Goal: Task Accomplishment & Management: Use online tool/utility

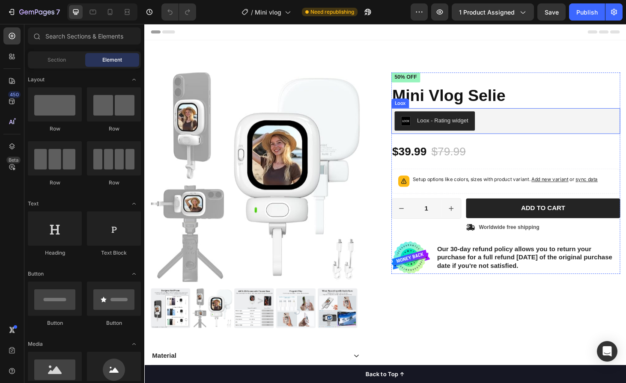
click at [515, 123] on div "Loox - Rating widget" at bounding box center [529, 127] width 237 height 21
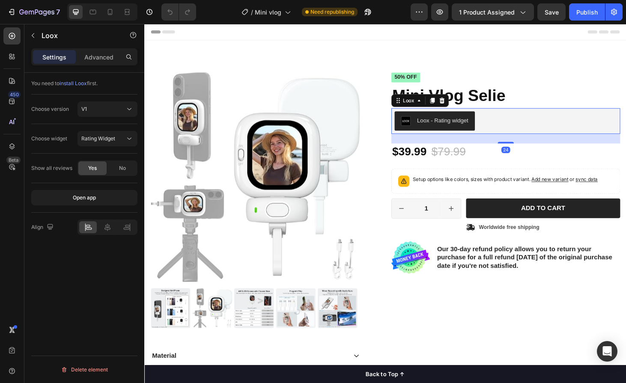
click at [516, 127] on div "Loox - Rating widget" at bounding box center [529, 127] width 237 height 21
click at [125, 167] on span "No" at bounding box center [122, 168] width 7 height 8
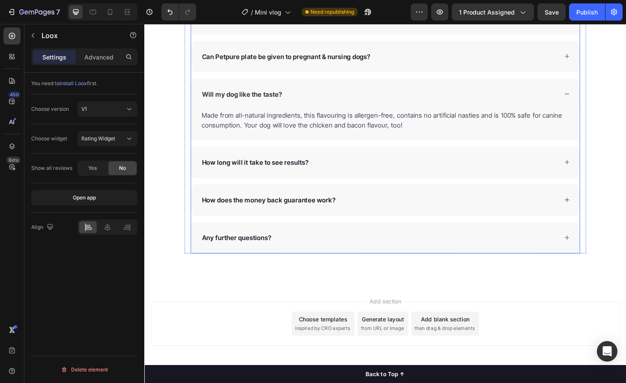
scroll to position [244, 0]
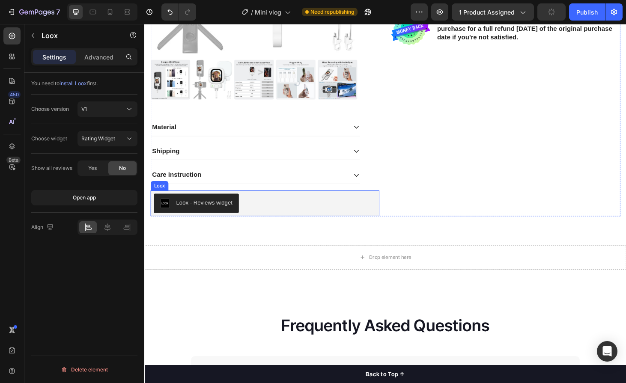
click at [300, 214] on div "Loox - Reviews widget" at bounding box center [272, 215] width 237 height 21
click at [116, 165] on div "No" at bounding box center [122, 168] width 28 height 14
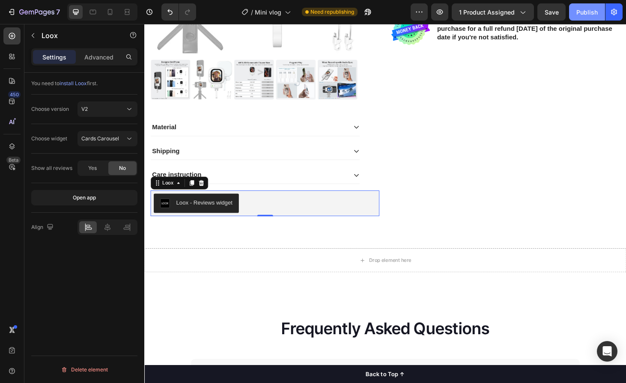
click at [581, 17] on button "Publish" at bounding box center [587, 11] width 36 height 17
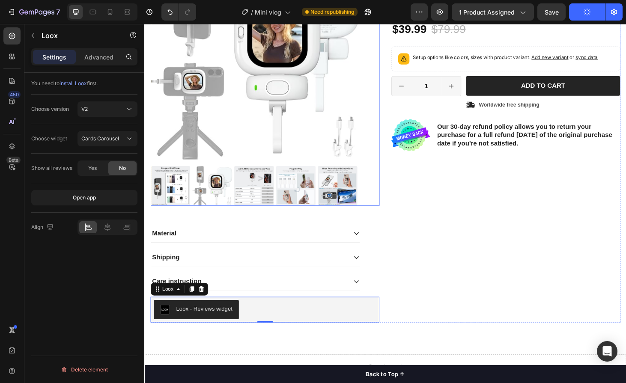
scroll to position [0, 0]
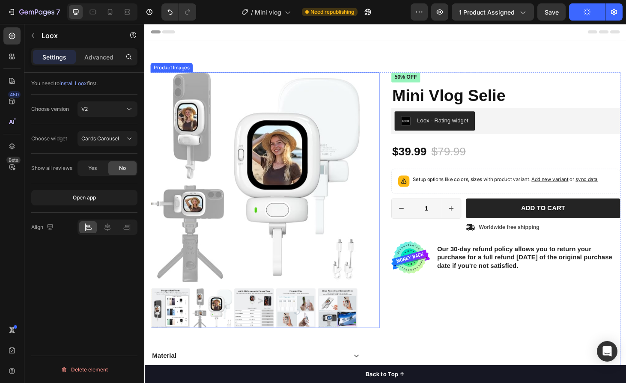
click at [372, 95] on div "Product Images" at bounding box center [273, 212] width 244 height 273
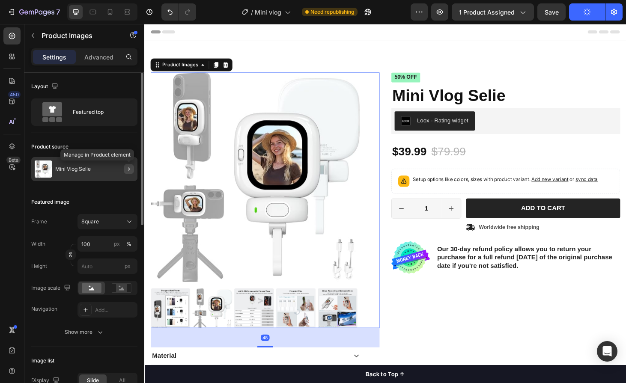
click at [128, 173] on button "button" at bounding box center [129, 169] width 10 height 10
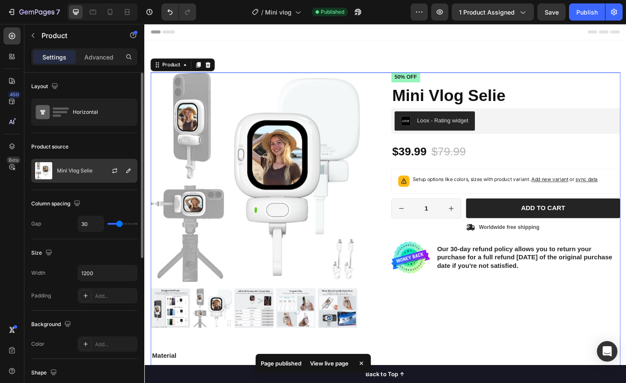
click at [108, 170] on div at bounding box center [118, 170] width 38 height 23
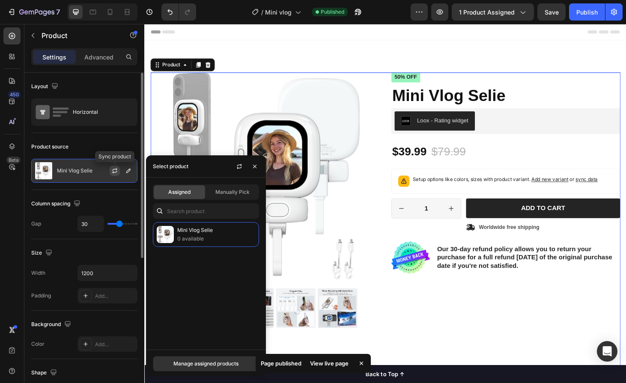
click at [112, 173] on button "button" at bounding box center [115, 171] width 10 height 10
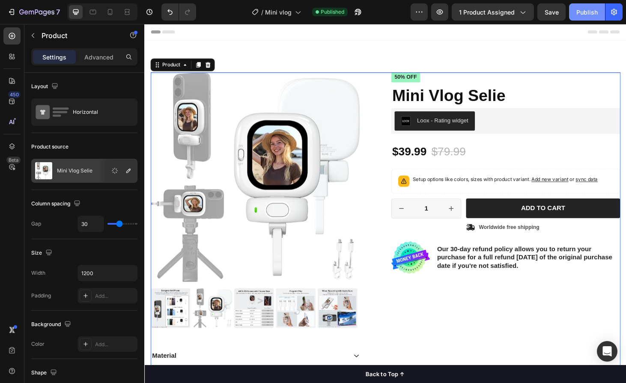
click at [572, 12] on button "Publish" at bounding box center [587, 11] width 36 height 17
click at [33, 19] on button "7" at bounding box center [33, 11] width 60 height 17
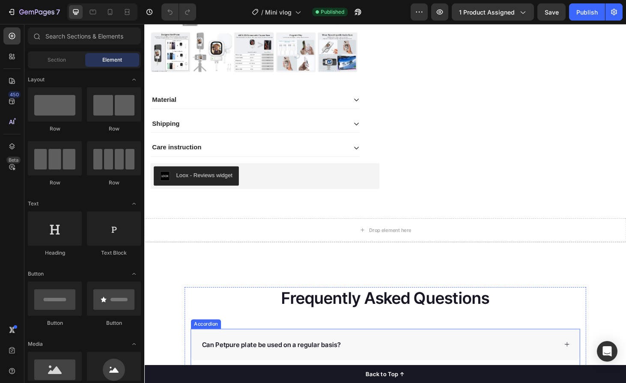
scroll to position [273, 0]
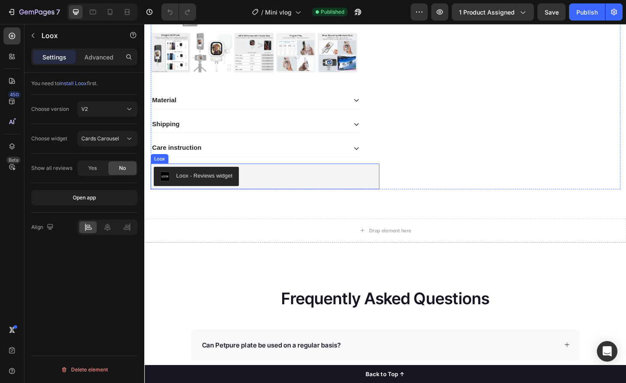
click at [324, 187] on div "Loox - Reviews widget" at bounding box center [272, 186] width 237 height 21
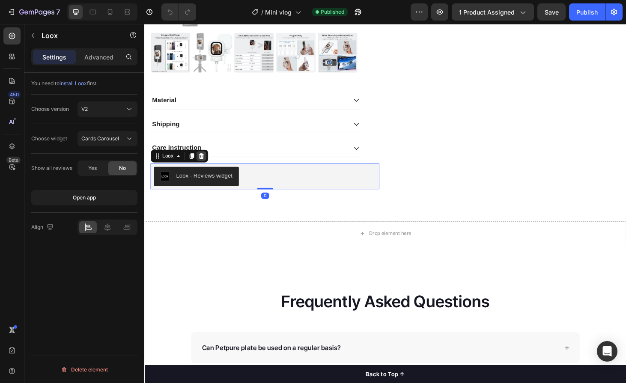
click at [208, 163] on div at bounding box center [204, 165] width 10 height 10
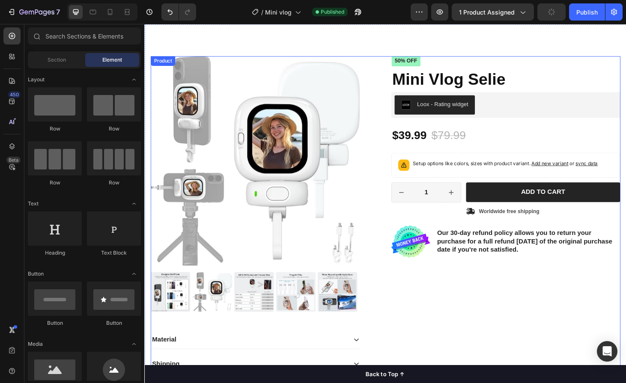
scroll to position [0, 0]
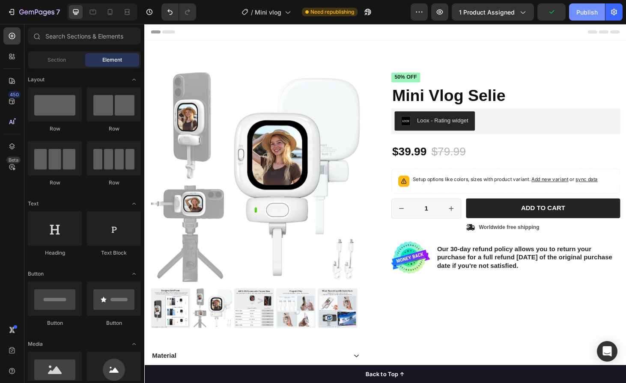
click at [578, 10] on div "Publish" at bounding box center [586, 12] width 21 height 9
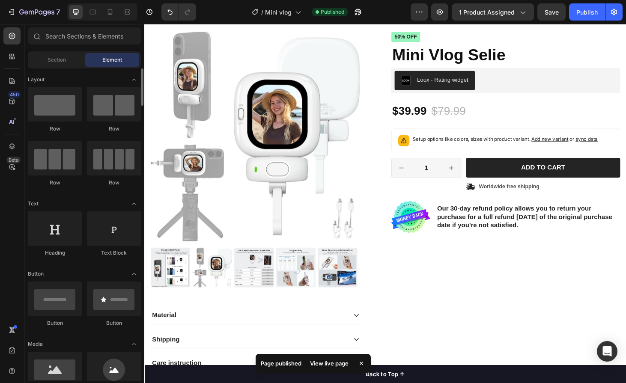
scroll to position [16, 0]
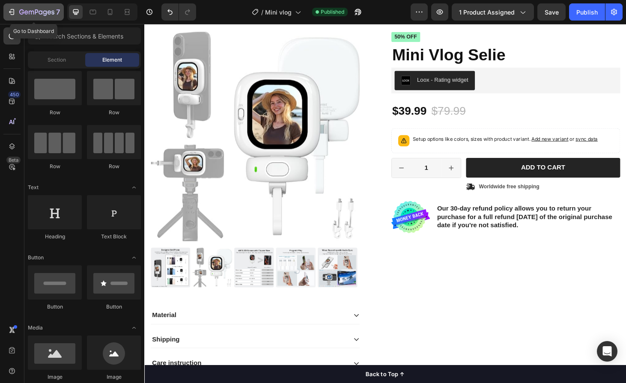
click at [22, 8] on div "7" at bounding box center [39, 12] width 41 height 10
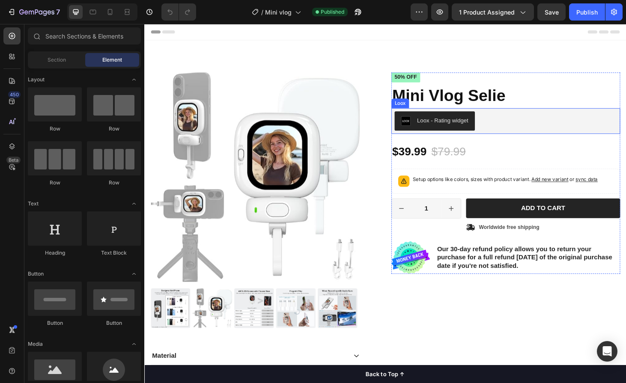
click at [533, 125] on div "Loox - Rating widget" at bounding box center [529, 127] width 237 height 21
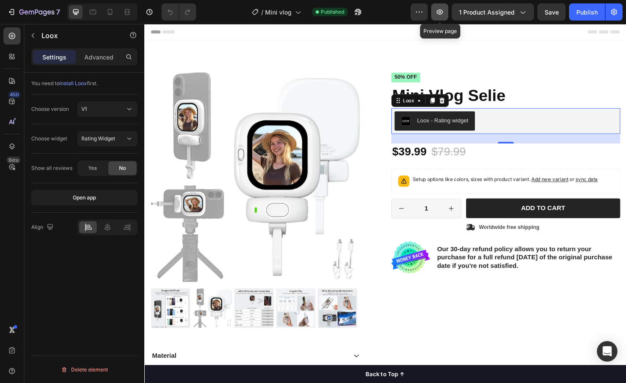
click at [433, 12] on button "button" at bounding box center [439, 11] width 17 height 17
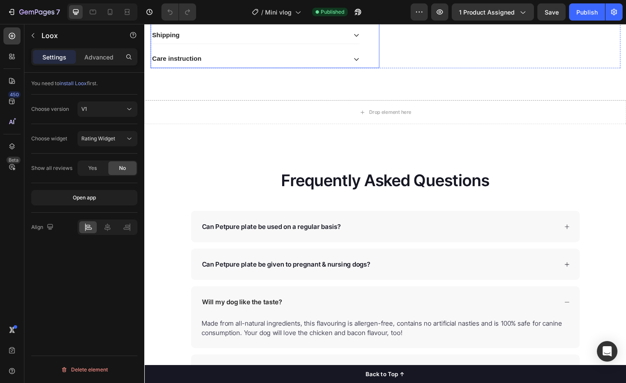
scroll to position [377, 0]
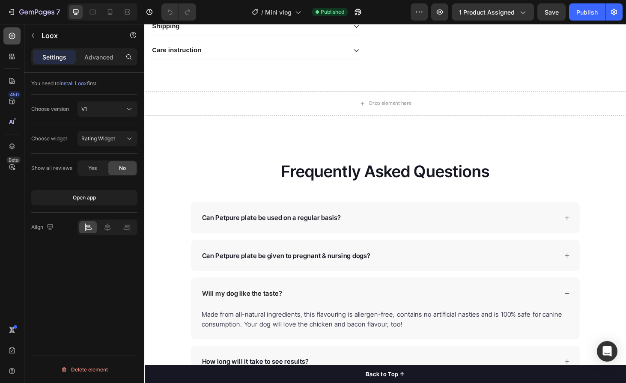
click at [17, 36] on div at bounding box center [11, 35] width 17 height 17
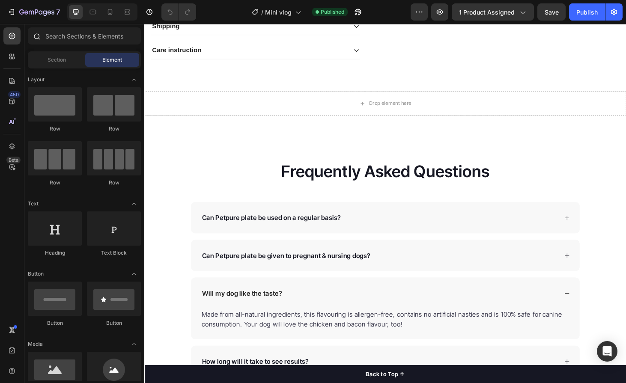
click at [63, 46] on div at bounding box center [84, 37] width 120 height 21
click at [63, 42] on input "text" at bounding box center [84, 35] width 113 height 17
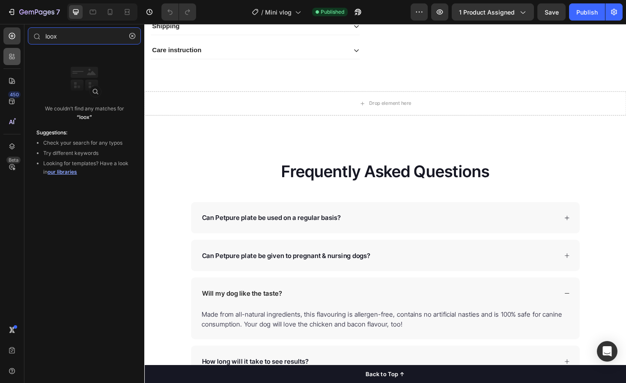
type input "loox"
click at [9, 52] on icon at bounding box center [12, 56] width 9 height 9
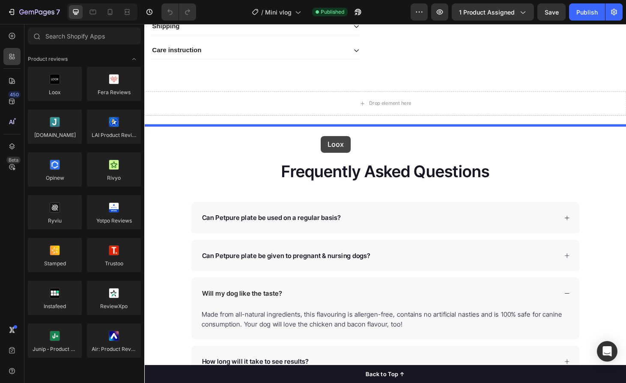
drag, startPoint x: 206, startPoint y: 103, endPoint x: 332, endPoint y: 143, distance: 132.5
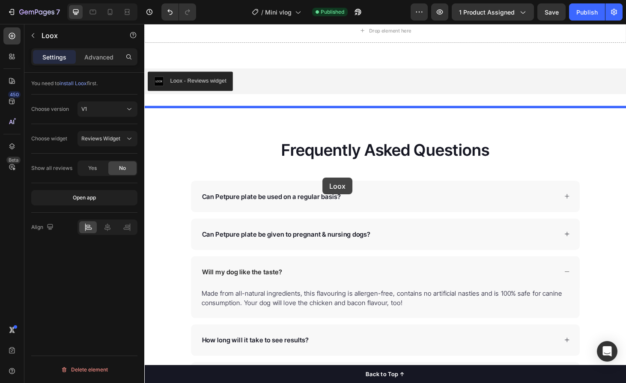
scroll to position [401, 0]
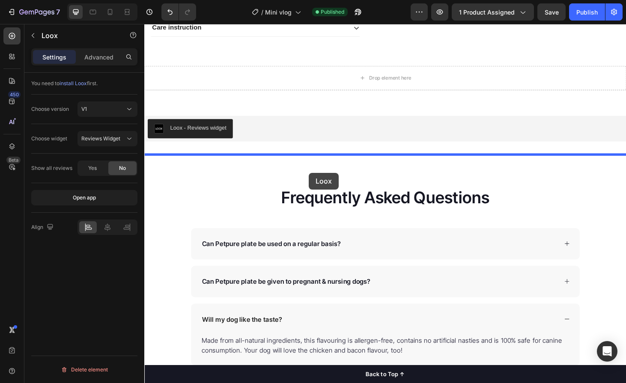
drag, startPoint x: 152, startPoint y: 139, endPoint x: 319, endPoint y: 182, distance: 172.0
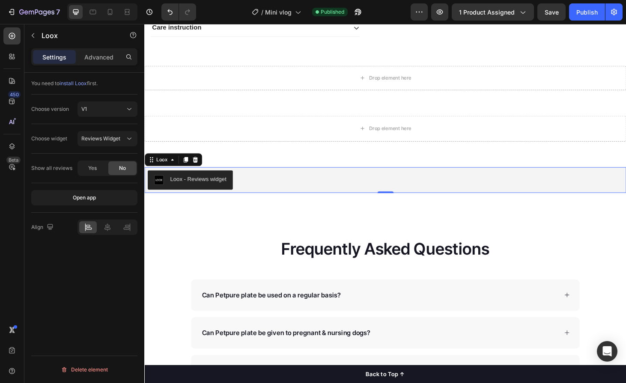
drag, startPoint x: 266, startPoint y: 203, endPoint x: 269, endPoint y: 193, distance: 9.9
click at [267, 196] on div "Loox - Reviews widget" at bounding box center [401, 190] width 514 height 27
click at [269, 193] on div "Loox - Reviews widget" at bounding box center [401, 190] width 507 height 21
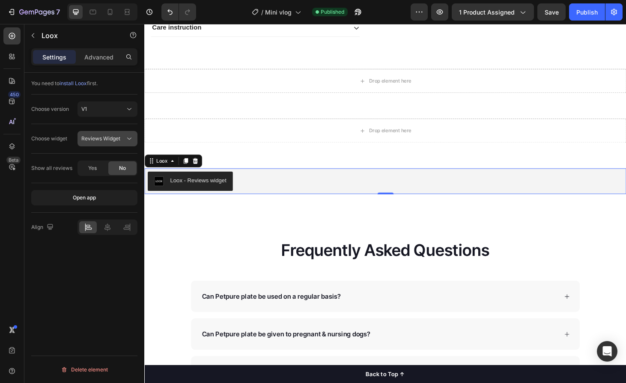
click at [113, 142] on span "Reviews Widget" at bounding box center [100, 139] width 39 height 8
click at [120, 156] on p "Reviews Widget" at bounding box center [105, 160] width 49 height 8
click at [120, 145] on button "Reviews Widget" at bounding box center [107, 138] width 60 height 15
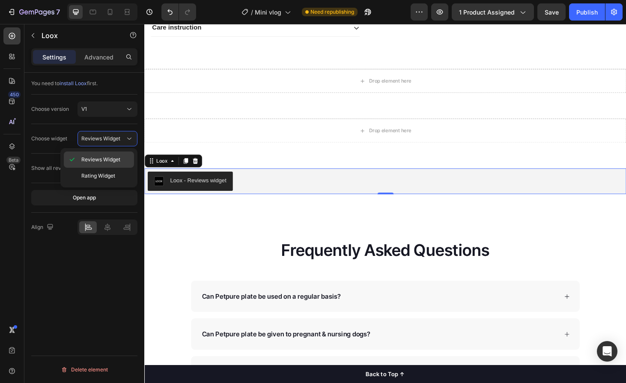
click at [96, 152] on div "Reviews Widget" at bounding box center [99, 160] width 70 height 16
click at [108, 56] on p "Advanced" at bounding box center [98, 57] width 29 height 9
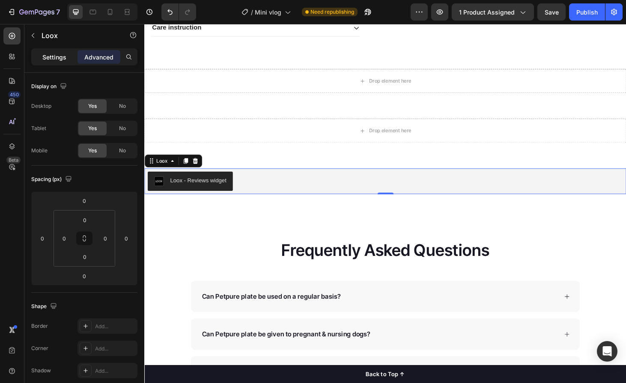
click at [54, 55] on p "Settings" at bounding box center [54, 57] width 24 height 9
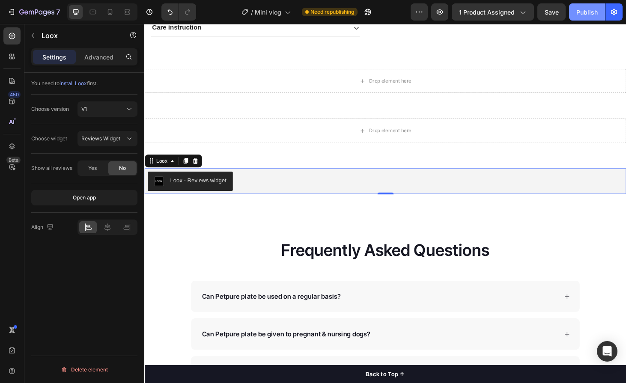
click at [596, 10] on div "Publish" at bounding box center [586, 12] width 21 height 9
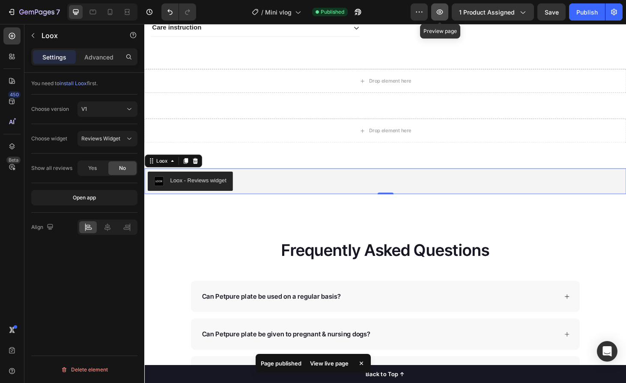
click at [441, 4] on button "button" at bounding box center [439, 11] width 17 height 17
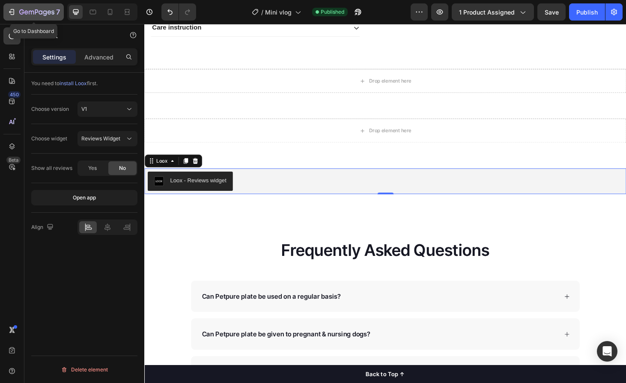
click at [21, 7] on div "7" at bounding box center [39, 12] width 41 height 10
